Goal: Task Accomplishment & Management: Complete application form

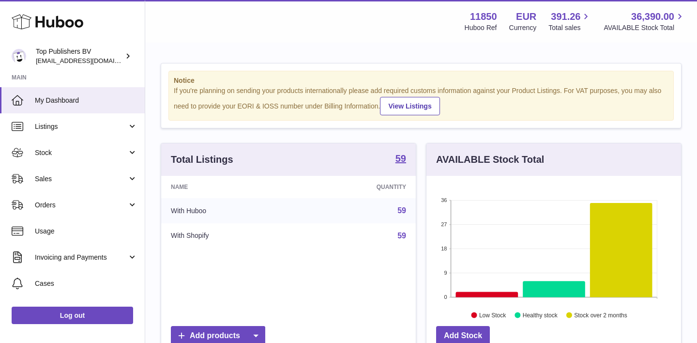
scroll to position [151, 254]
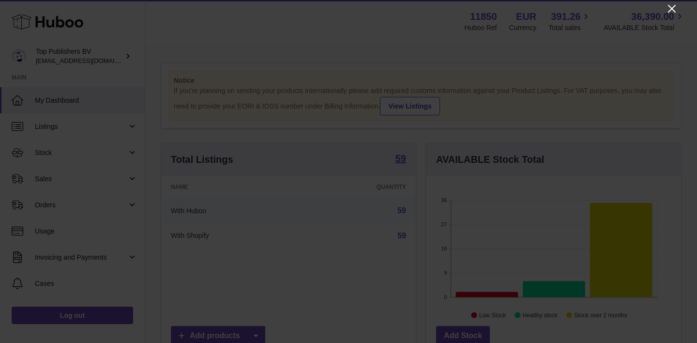
click at [673, 12] on icon "Close" at bounding box center [672, 9] width 12 height 12
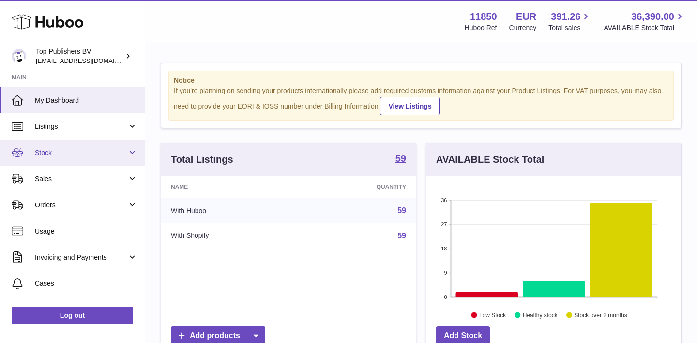
click at [41, 153] on span "Stock" at bounding box center [81, 152] width 92 height 9
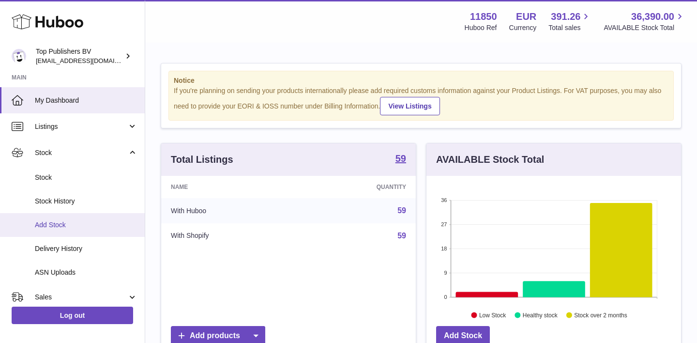
click at [61, 227] on link "Add Stock" at bounding box center [72, 225] width 145 height 24
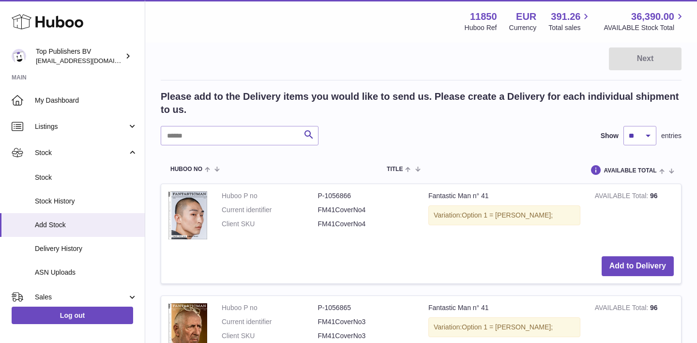
scroll to position [150, 0]
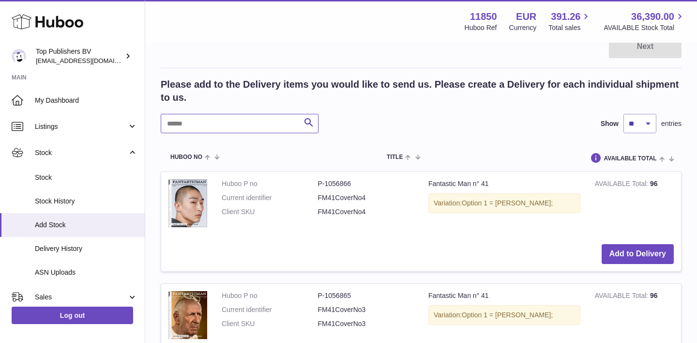
click at [188, 122] on input "text" at bounding box center [240, 123] width 158 height 19
type input "*"
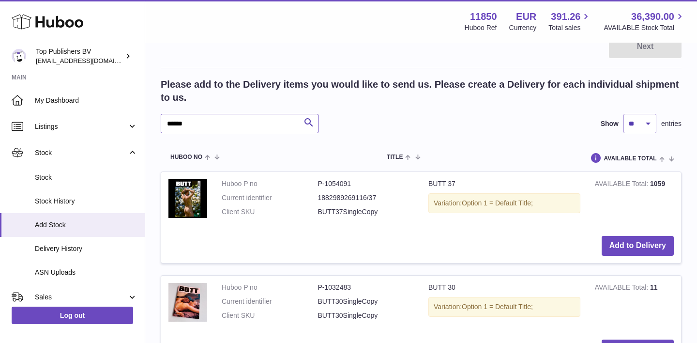
scroll to position [75, 0]
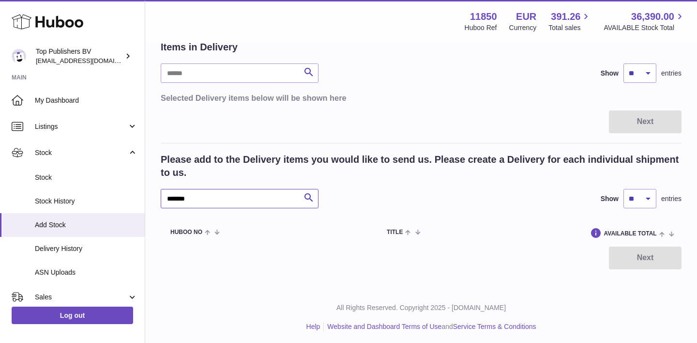
type input "*******"
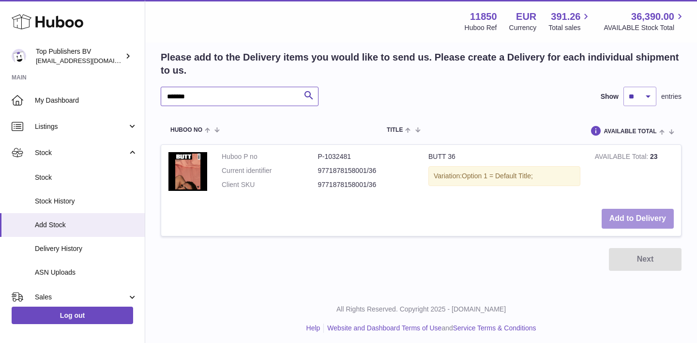
scroll to position [177, 0]
click at [628, 216] on button "Add to Delivery" at bounding box center [637, 219] width 72 height 20
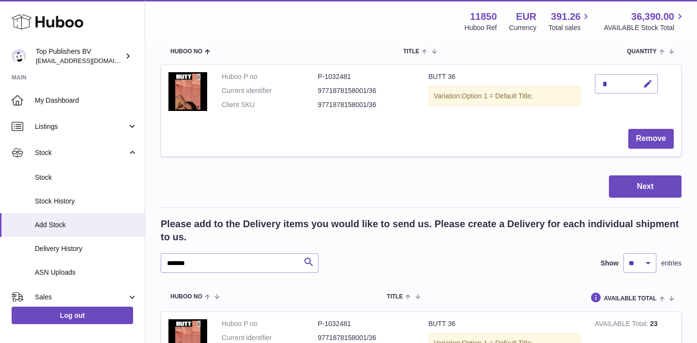
scroll to position [14, 0]
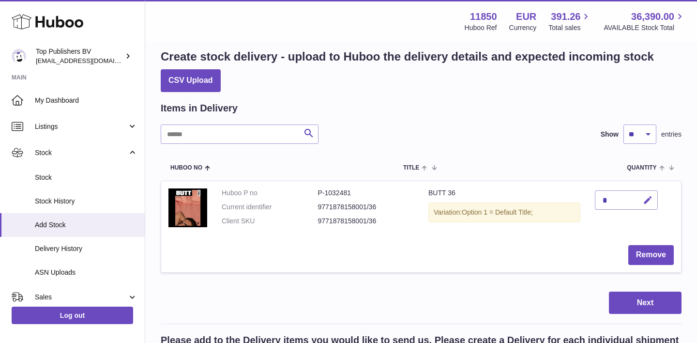
click at [646, 190] on button "button" at bounding box center [646, 200] width 23 height 20
type input "***"
click at [641, 203] on button "submit" at bounding box center [646, 199] width 18 height 15
click at [641, 305] on button "Next" at bounding box center [645, 302] width 73 height 23
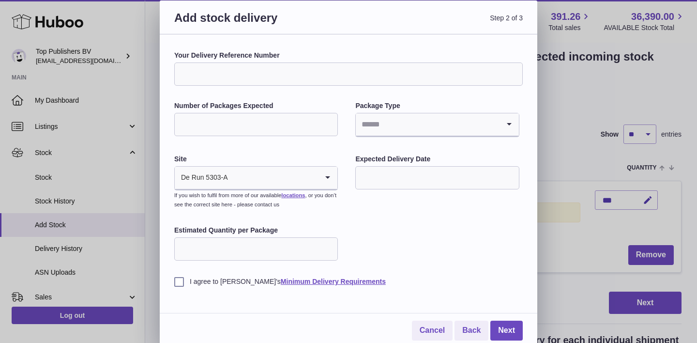
click at [239, 80] on input "Your Delivery Reference Number" at bounding box center [348, 73] width 348 height 23
type input "**********"
click at [237, 124] on input "Number of Packages Expected" at bounding box center [256, 124] width 164 height 23
type input "*"
click at [361, 121] on input "Search for option" at bounding box center [427, 124] width 143 height 22
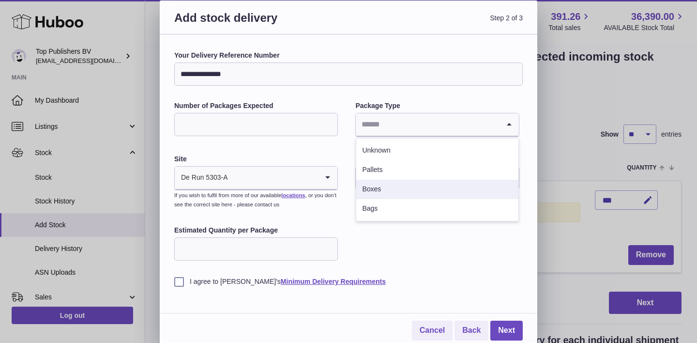
click at [386, 197] on li "Boxes" at bounding box center [437, 188] width 162 height 19
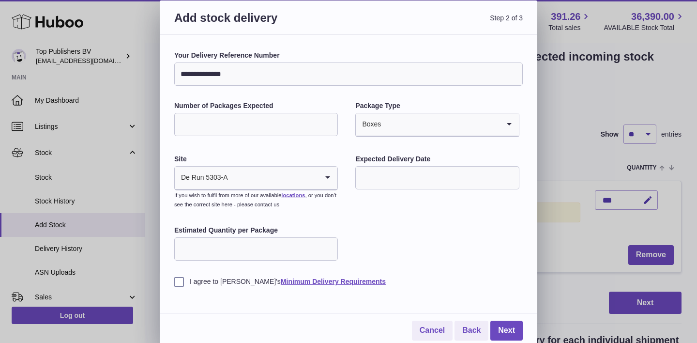
click at [386, 183] on input "text" at bounding box center [437, 177] width 164 height 23
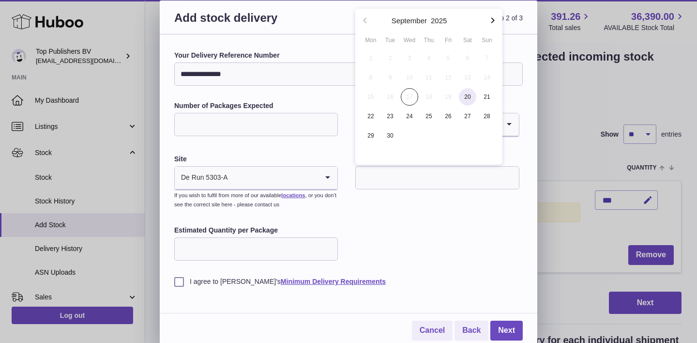
click at [469, 96] on span "20" at bounding box center [467, 96] width 17 height 17
type input "**********"
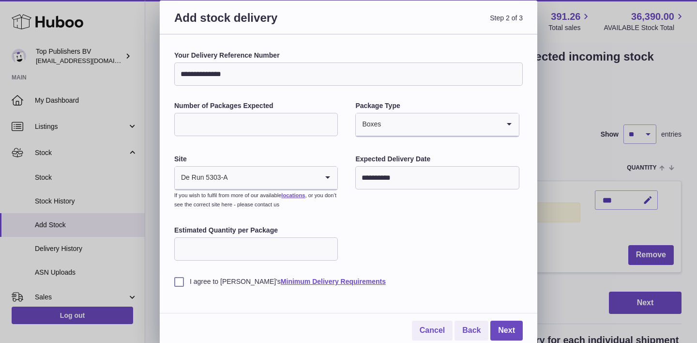
click at [237, 250] on input "Estimated Quantity per Package" at bounding box center [256, 248] width 164 height 23
type input "**"
click at [179, 278] on label "I agree to [PERSON_NAME]'s Minimum Delivery Requirements" at bounding box center [348, 281] width 348 height 9
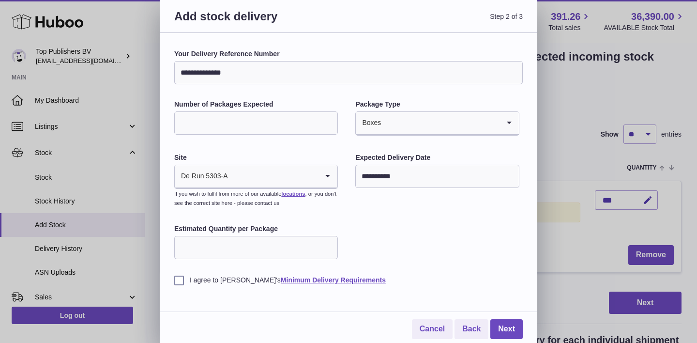
scroll to position [1, 0]
click at [512, 330] on link "Next" at bounding box center [506, 329] width 32 height 20
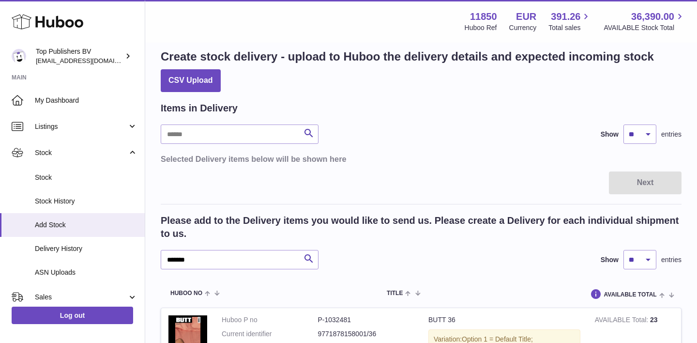
scroll to position [0, 0]
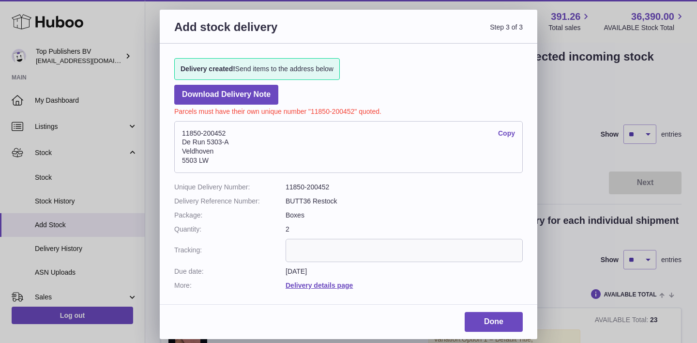
drag, startPoint x: 228, startPoint y: 130, endPoint x: 179, endPoint y: 131, distance: 49.4
click at [179, 131] on address "11850-200452 Copy De Run 5303-A Veldhoven 5503 LW" at bounding box center [348, 147] width 348 height 52
copy address "11850-200452"
click at [506, 313] on link "Done" at bounding box center [493, 322] width 58 height 20
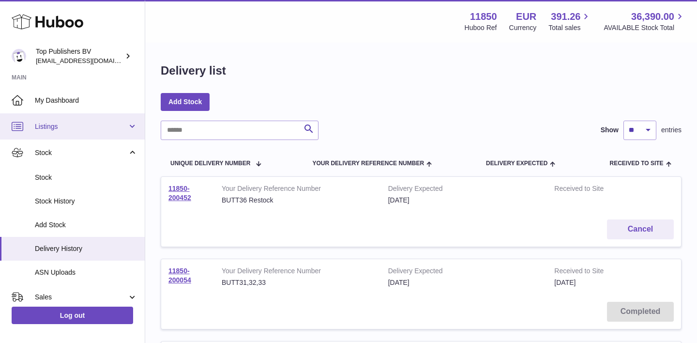
click at [56, 124] on span "Listings" at bounding box center [81, 126] width 92 height 9
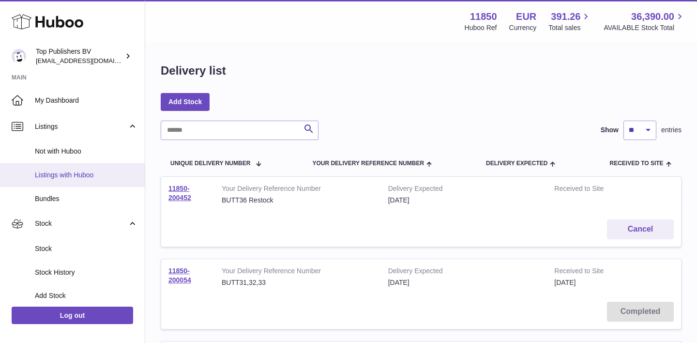
click at [60, 172] on span "Listings with Huboo" at bounding box center [86, 174] width 103 height 9
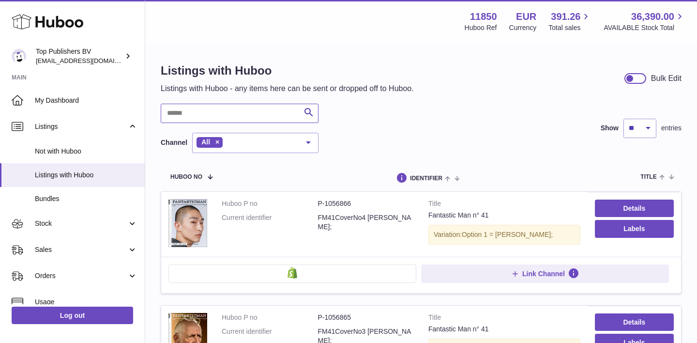
click at [242, 115] on input "text" at bounding box center [240, 113] width 158 height 19
type input "*******"
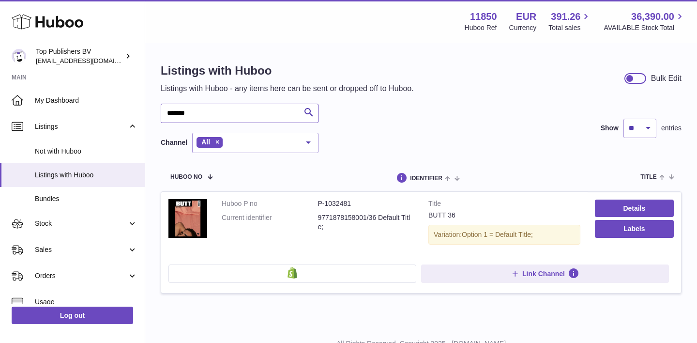
scroll to position [6, 0]
